Goal: Entertainment & Leisure: Consume media (video, audio)

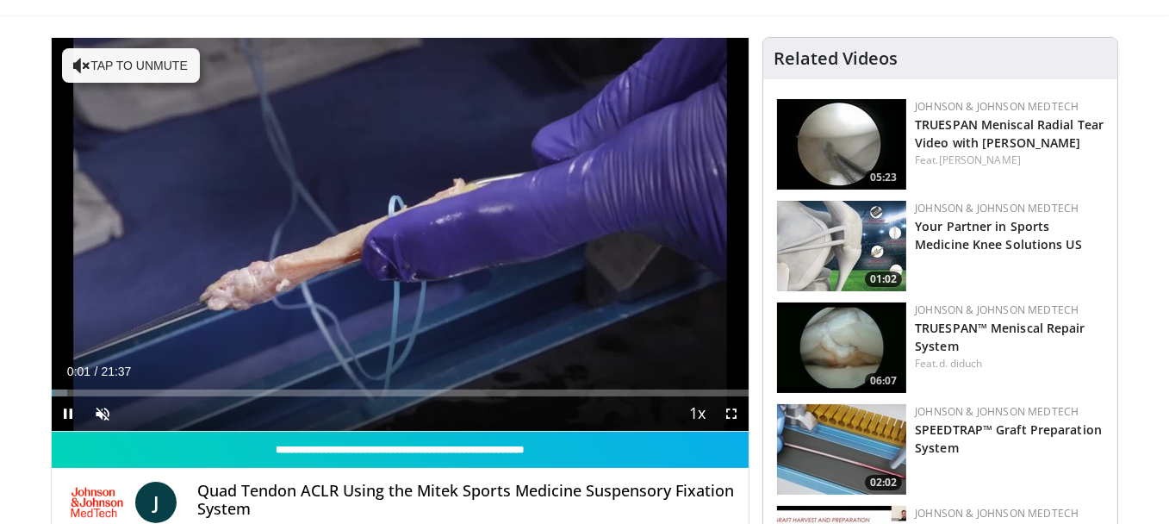
scroll to position [86, 0]
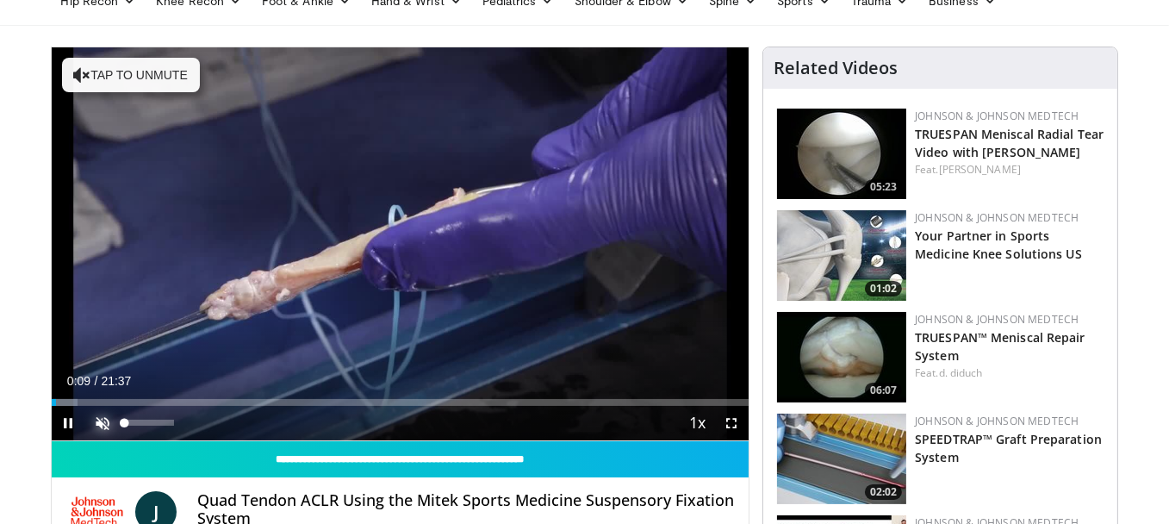
click at [102, 417] on span "Video Player" at bounding box center [103, 423] width 34 height 34
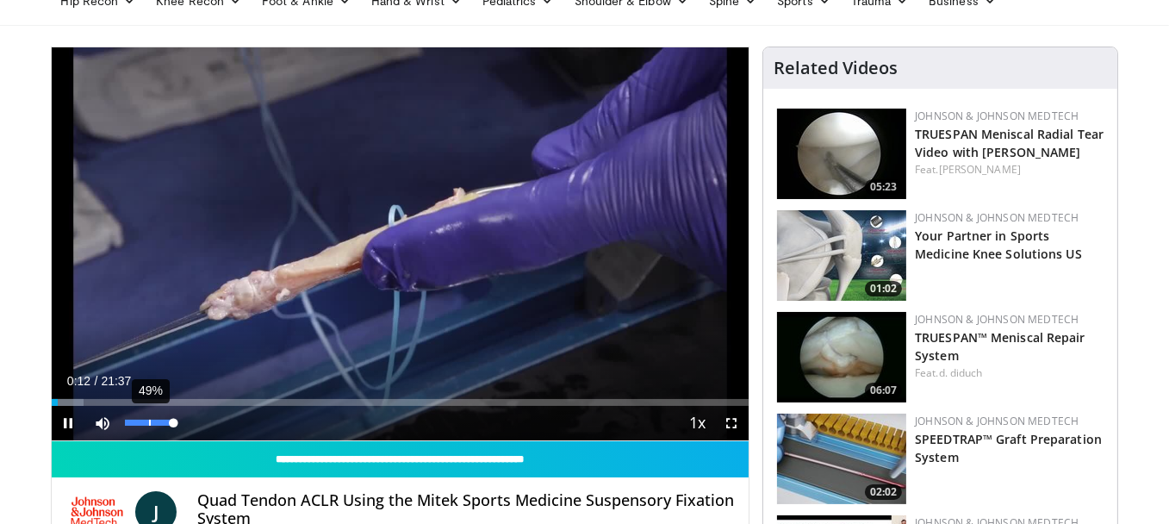
click at [148, 418] on div "49%" at bounding box center [150, 423] width 60 height 34
click at [96, 414] on span "Video Player" at bounding box center [103, 423] width 34 height 34
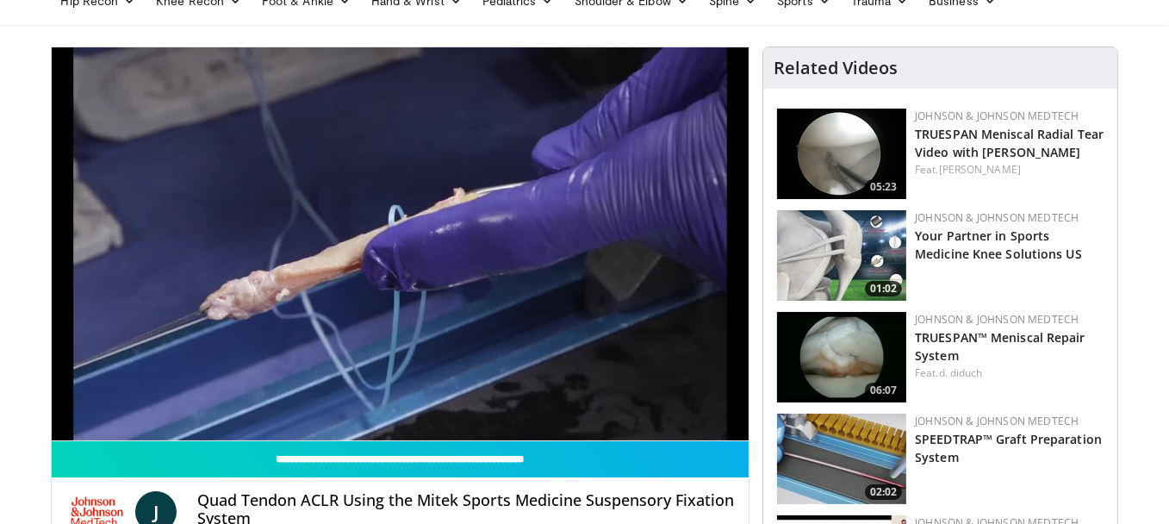
click at [96, 414] on div "10 seconds Tap to unmute" at bounding box center [401, 243] width 698 height 393
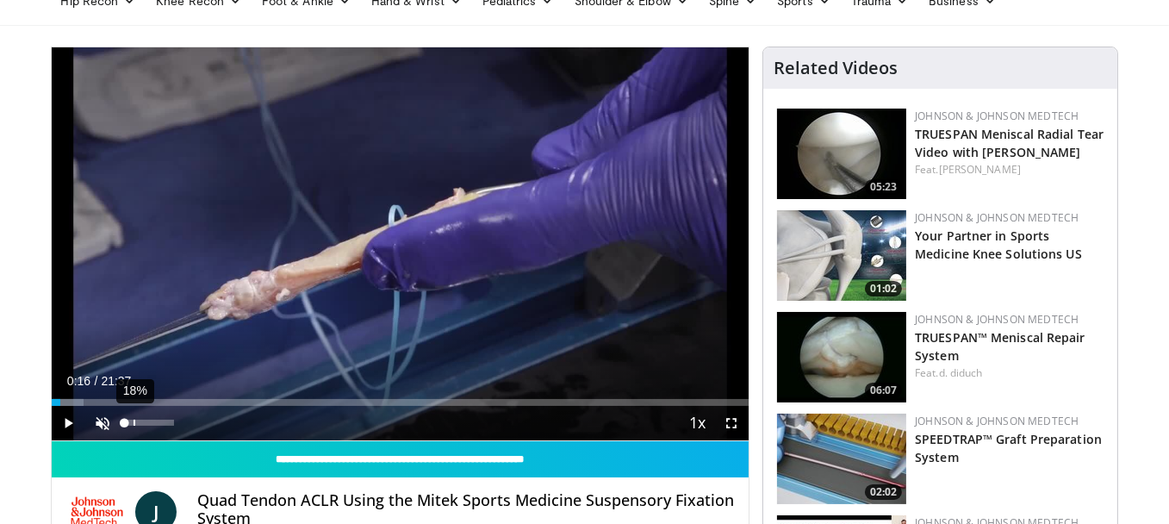
click at [133, 420] on div "18%" at bounding box center [149, 422] width 49 height 6
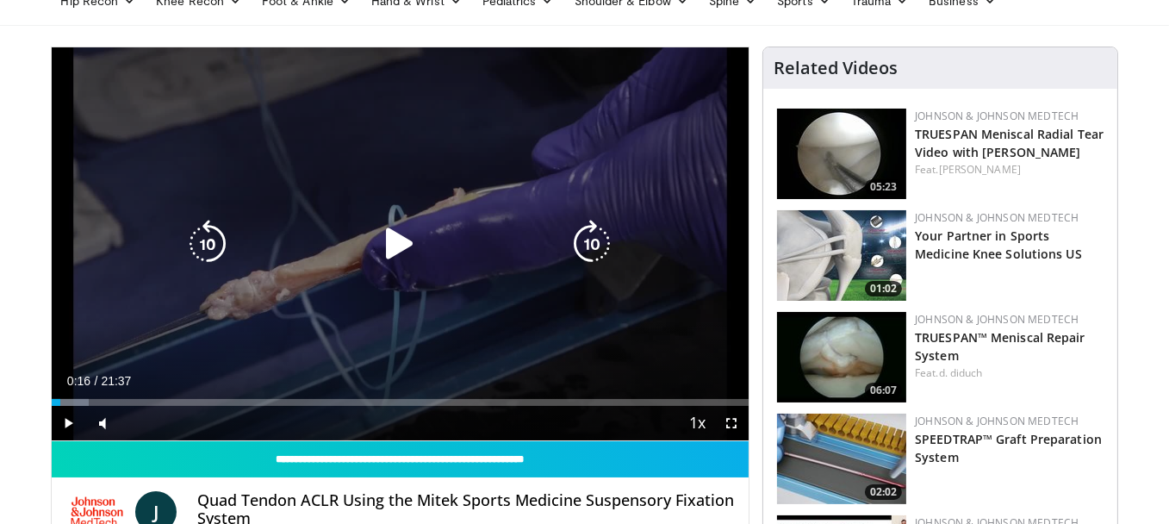
click at [297, 212] on div "10 seconds Tap to unmute" at bounding box center [401, 243] width 698 height 393
drag, startPoint x: 194, startPoint y: 398, endPoint x: 289, endPoint y: 394, distance: 94.8
click at [288, 393] on div "Loaded : 0.00% 07:19 07:19" at bounding box center [401, 397] width 698 height 16
